Goal: Transaction & Acquisition: Purchase product/service

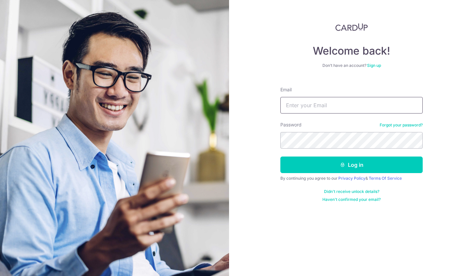
click at [312, 108] on input "Email" at bounding box center [351, 105] width 142 height 17
type input "steven@mcmillanwoodspac.com"
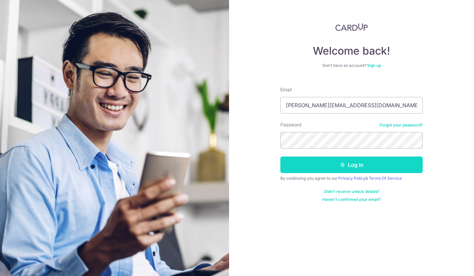
click at [353, 163] on button "Log in" at bounding box center [351, 164] width 142 height 17
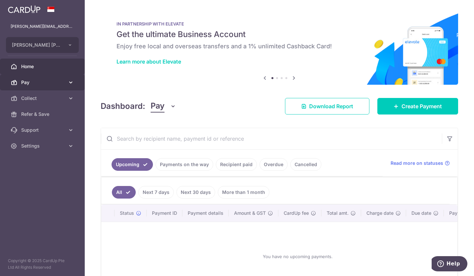
click at [44, 79] on span "Pay" at bounding box center [43, 82] width 44 height 7
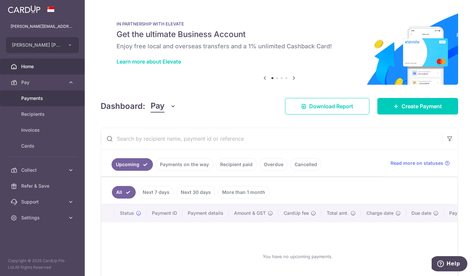
click at [46, 101] on span "Payments" at bounding box center [43, 98] width 44 height 7
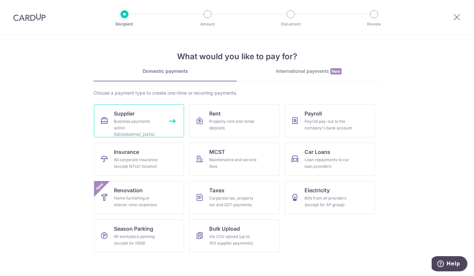
click at [138, 124] on div "Business payments within Singapore" at bounding box center [138, 128] width 48 height 20
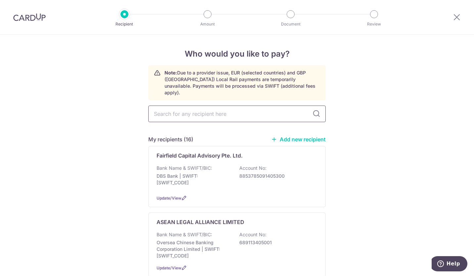
click at [212, 106] on input "text" at bounding box center [236, 113] width 177 height 17
type input "v"
type input "vinora"
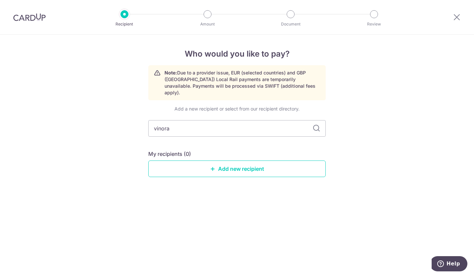
drag, startPoint x: 222, startPoint y: 124, endPoint x: 122, endPoint y: 122, distance: 99.5
click at [122, 122] on div "Who would you like to pay? Note: Due to a provider issue, EUR (selected countri…" at bounding box center [237, 155] width 474 height 241
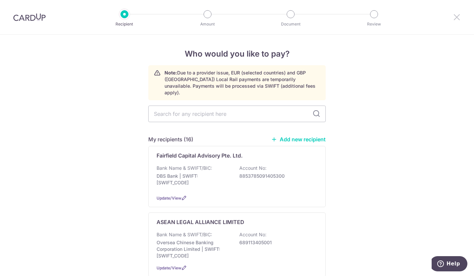
click at [459, 16] on icon at bounding box center [456, 17] width 8 height 8
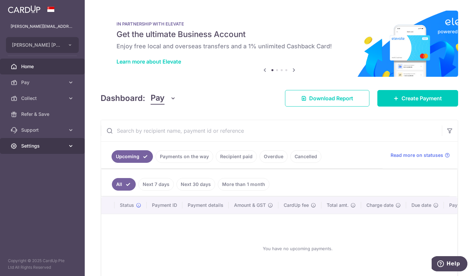
click at [75, 144] on link "Settings" at bounding box center [42, 146] width 85 height 16
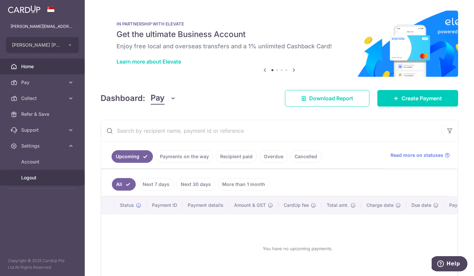
click at [33, 178] on span "Logout" at bounding box center [43, 177] width 44 height 7
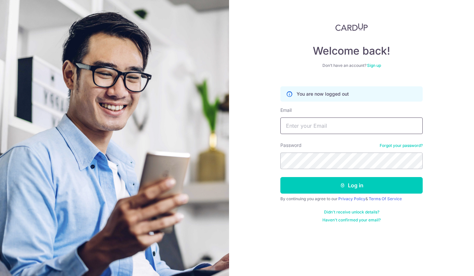
click at [326, 124] on input "Email" at bounding box center [351, 125] width 142 height 17
type input "steven.casc138@gmail.com"
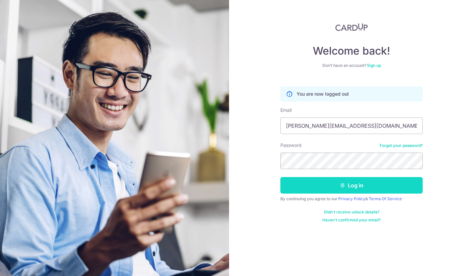
click at [354, 182] on button "Log in" at bounding box center [351, 185] width 142 height 17
